Goal: Task Accomplishment & Management: Manage account settings

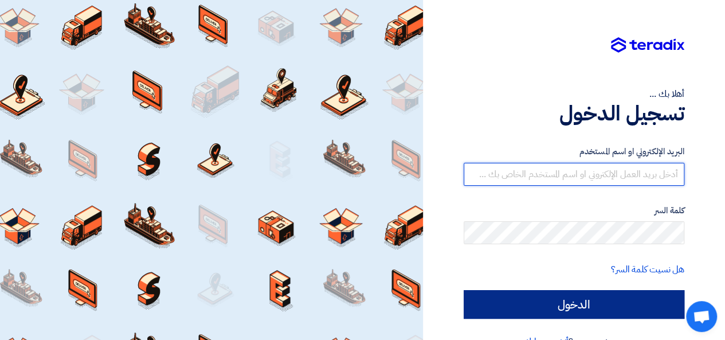
type input "[EMAIL_ADDRESS][DOMAIN_NAME]"
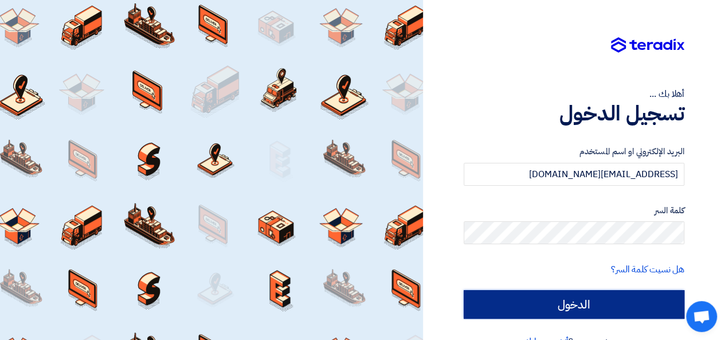
click at [558, 302] on input "الدخول" at bounding box center [573, 304] width 221 height 29
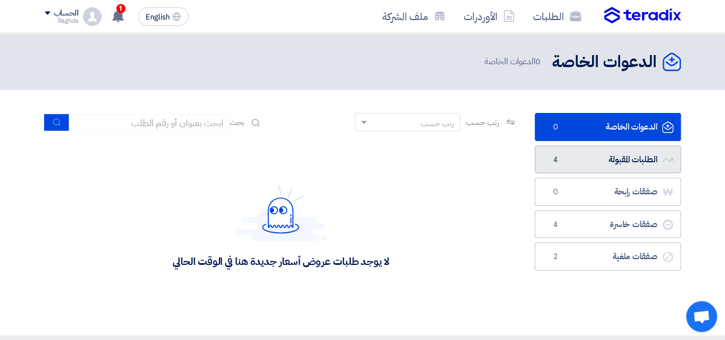
click at [634, 164] on link "الطلبات المقبولة الطلبات المقبولة 4" at bounding box center [607, 159] width 146 height 28
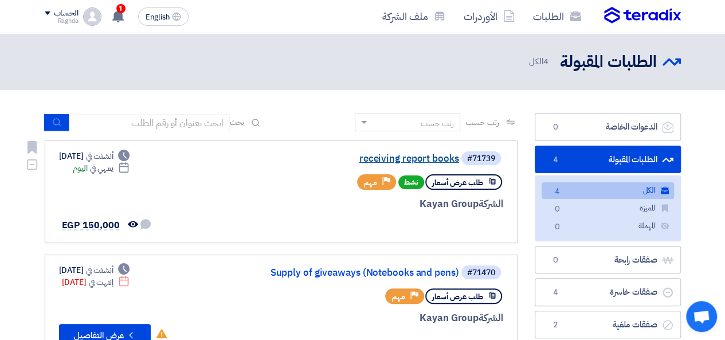
click at [430, 162] on link "receiving report books" at bounding box center [344, 159] width 229 height 10
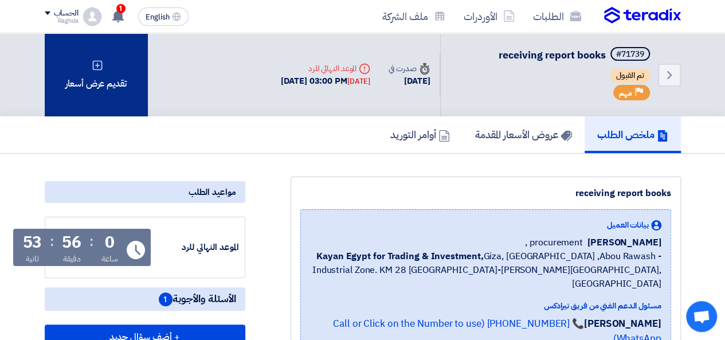
click at [101, 70] on div "تقديم عرض أسعار" at bounding box center [96, 74] width 103 height 83
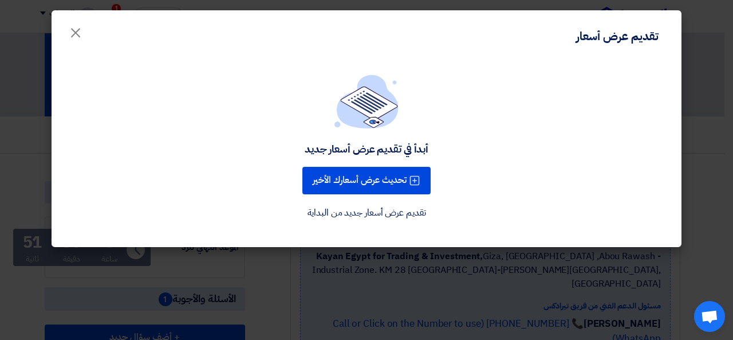
click at [707, 101] on modal-container "تقديم عرض أسعار × أبدأ في تقديم عرض أسعار جديد تحديث عرض أسعارك الأخير تقديم عر…" at bounding box center [366, 170] width 733 height 340
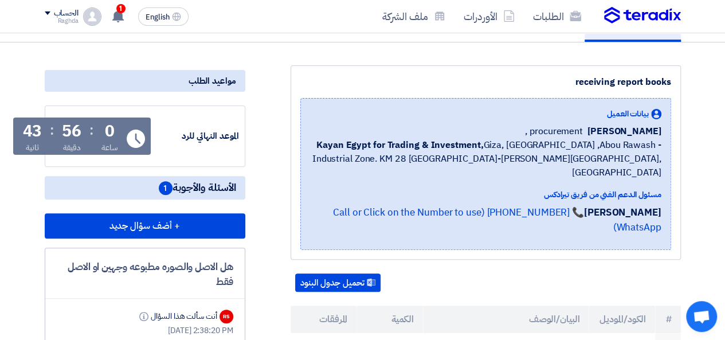
scroll to position [15, 0]
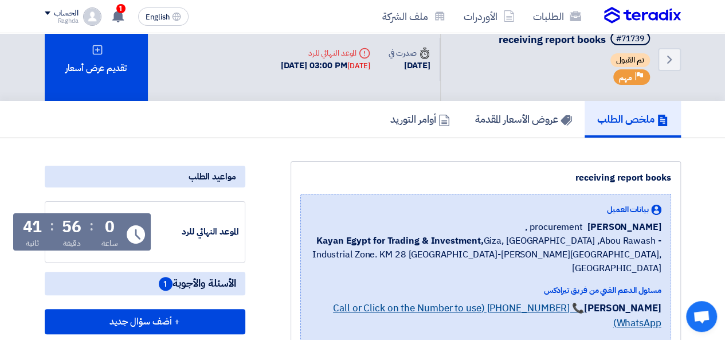
click at [443, 301] on link "📞 [PHONE_NUMBER] (Call or Click on the Number to use WhatsApp)" at bounding box center [497, 315] width 328 height 29
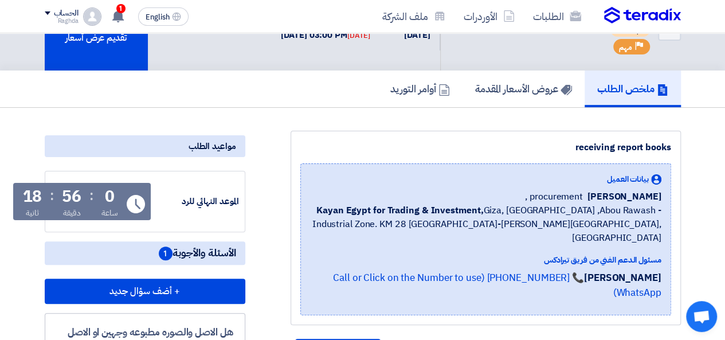
scroll to position [0, 0]
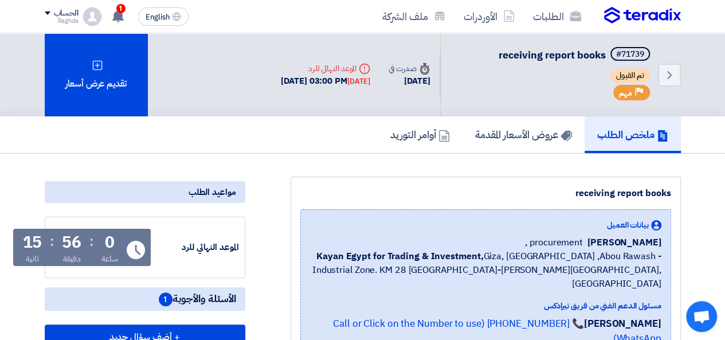
click at [635, 77] on span "تم القبول" at bounding box center [630, 76] width 40 height 14
click at [672, 73] on icon "Back" at bounding box center [669, 75] width 14 height 14
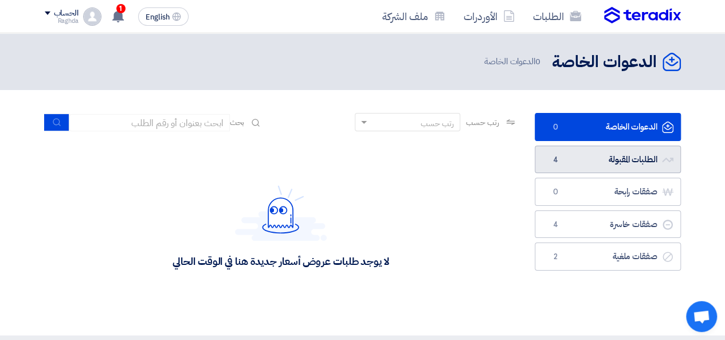
click at [609, 161] on link "الطلبات المقبولة الطلبات المقبولة 4" at bounding box center [607, 159] width 146 height 28
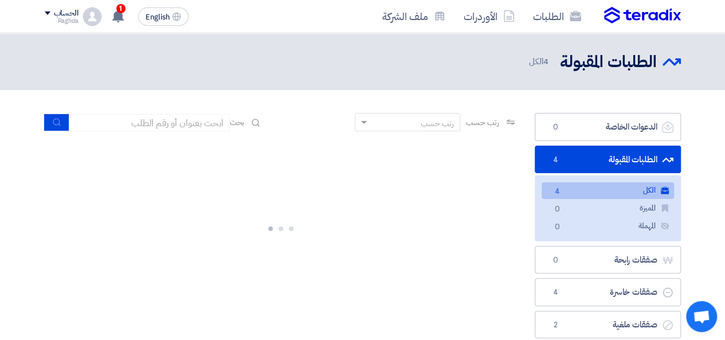
click at [580, 190] on link "الكل الكل 4" at bounding box center [607, 190] width 132 height 17
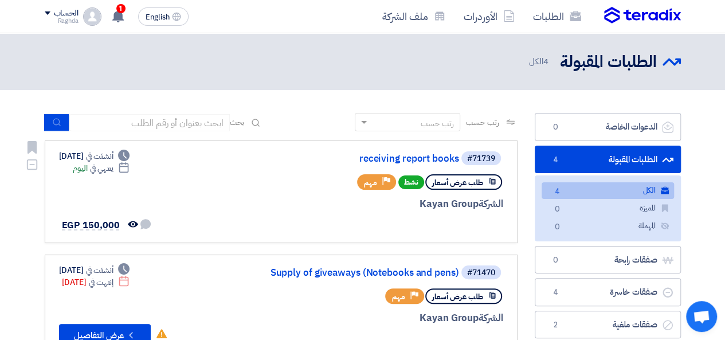
drag, startPoint x: 112, startPoint y: 160, endPoint x: 496, endPoint y: 223, distance: 388.9
click at [496, 223] on div "#71739 receiving report books طلب عرض أسعار نشط Priority مهم الشركة Kayan Group…" at bounding box center [281, 191] width 444 height 83
click at [426, 157] on link "receiving report books" at bounding box center [344, 159] width 229 height 10
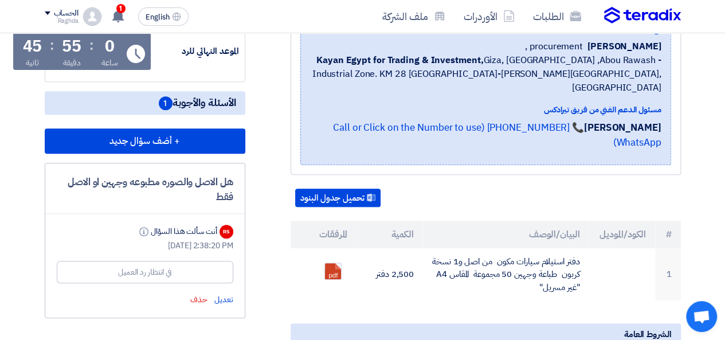
scroll to position [198, 0]
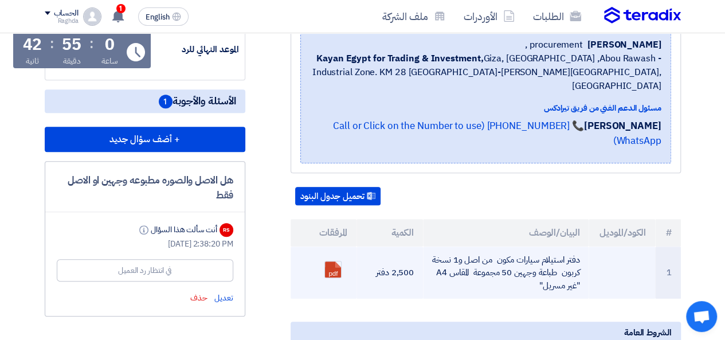
click at [560, 246] on td "دفتر استيلام سيارات مكون من اصل و1 نسخة كربون طباعة وجهين 50 مجموعة المقاس A4 "…" at bounding box center [506, 272] width 166 height 53
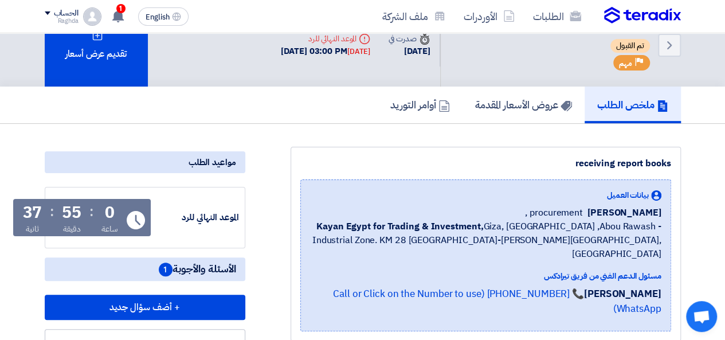
scroll to position [26, 0]
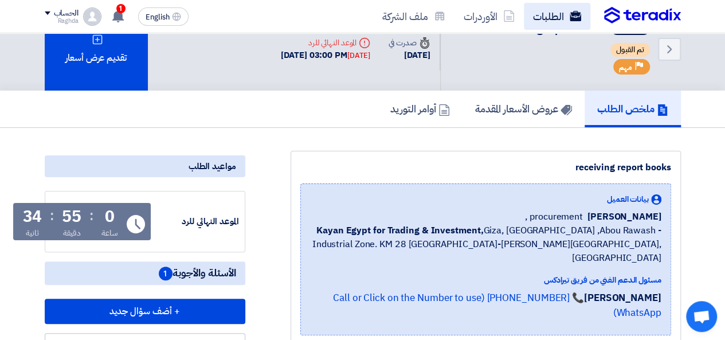
click at [549, 19] on link "الطلبات" at bounding box center [557, 16] width 66 height 27
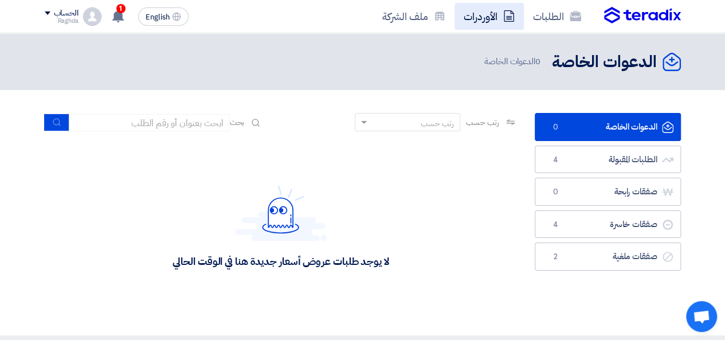
click at [487, 13] on link "الأوردرات" at bounding box center [488, 16] width 69 height 27
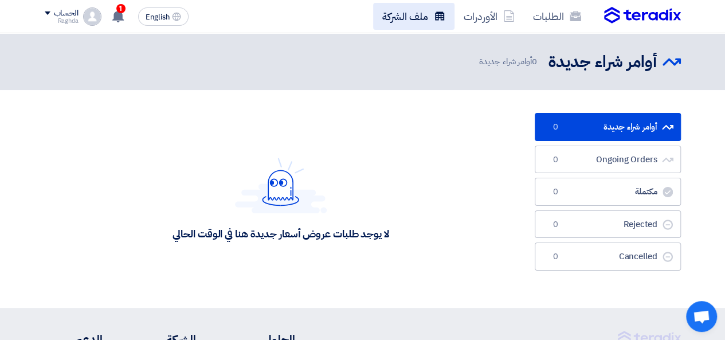
click at [429, 18] on link "ملف الشركة" at bounding box center [413, 16] width 81 height 27
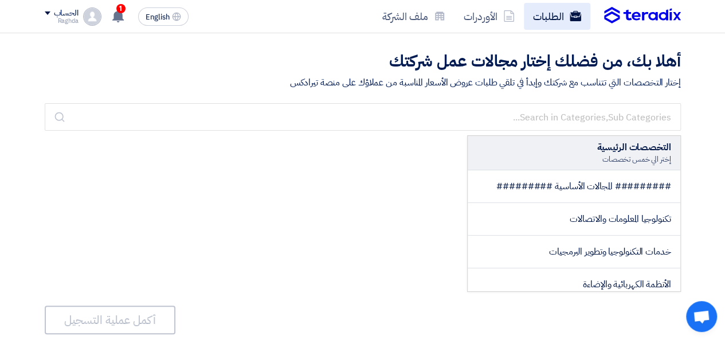
click at [567, 15] on link "الطلبات" at bounding box center [557, 16] width 66 height 27
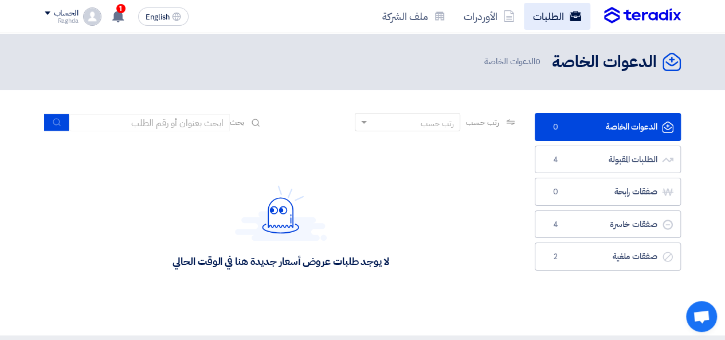
click at [564, 17] on link "الطلبات" at bounding box center [557, 16] width 66 height 27
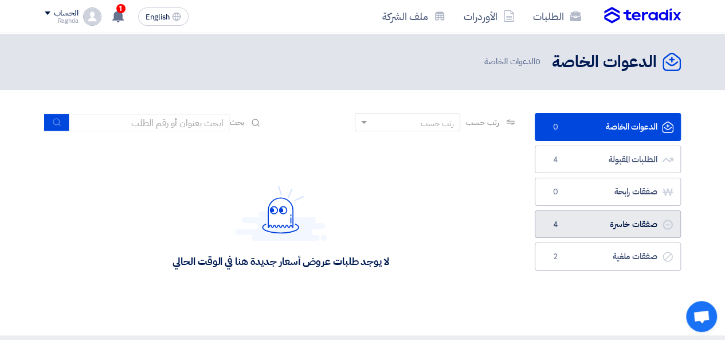
click at [624, 225] on link "صفقات خاسرة صفقات خاسرة 4" at bounding box center [607, 224] width 146 height 28
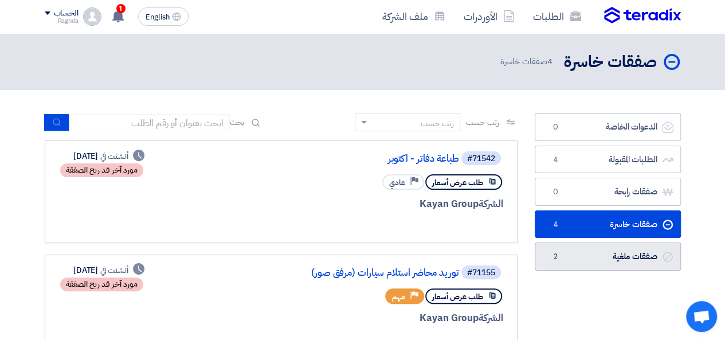
click at [612, 243] on link "صفقات ملغية صفقات ملغية 2" at bounding box center [607, 256] width 146 height 28
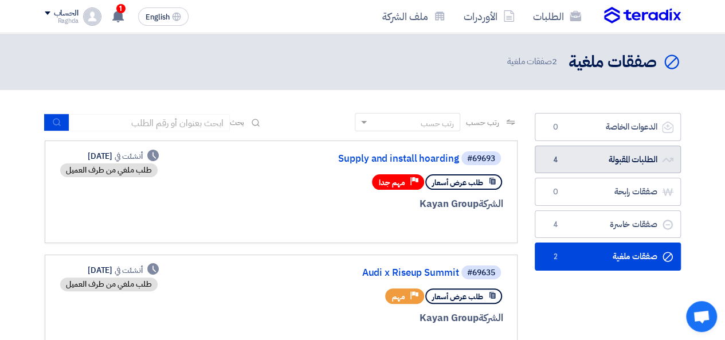
click at [592, 160] on link "الطلبات المقبولة الطلبات المقبولة 4" at bounding box center [607, 159] width 146 height 28
